Goal: Information Seeking & Learning: Learn about a topic

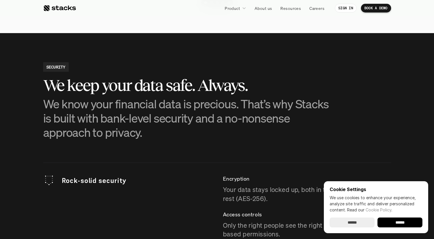
scroll to position [1479, 0]
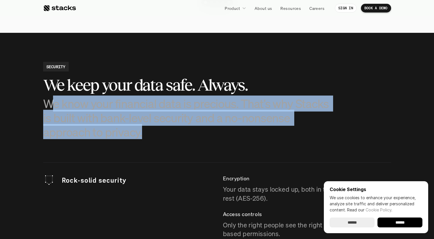
drag, startPoint x: 51, startPoint y: 106, endPoint x: 80, endPoint y: 146, distance: 50.2
click at [80, 146] on section "SECURITY We keep your data safe. Always. We know your financial data is preciou…" at bounding box center [217, 234] width 434 height 402
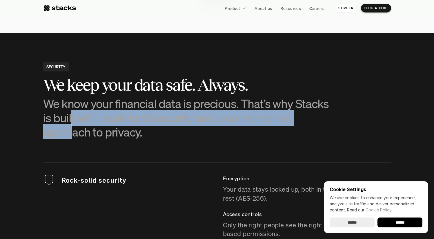
drag, startPoint x: 71, startPoint y: 119, endPoint x: 74, endPoint y: 126, distance: 7.7
click at [74, 126] on p "We know your financial data is precious. That’s why Stacks is built with bank-l…" at bounding box center [188, 117] width 290 height 43
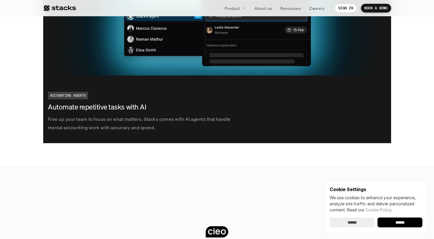
scroll to position [947, 0]
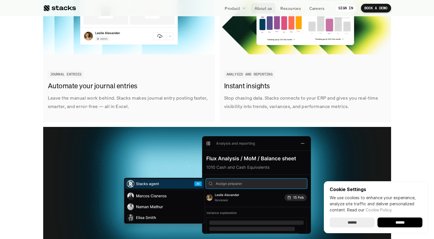
click at [268, 8] on p "About us" at bounding box center [263, 8] width 17 height 6
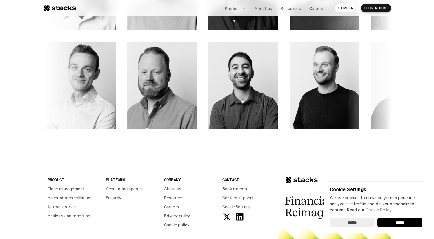
scroll to position [861, 0]
